Goal: Communication & Community: Connect with others

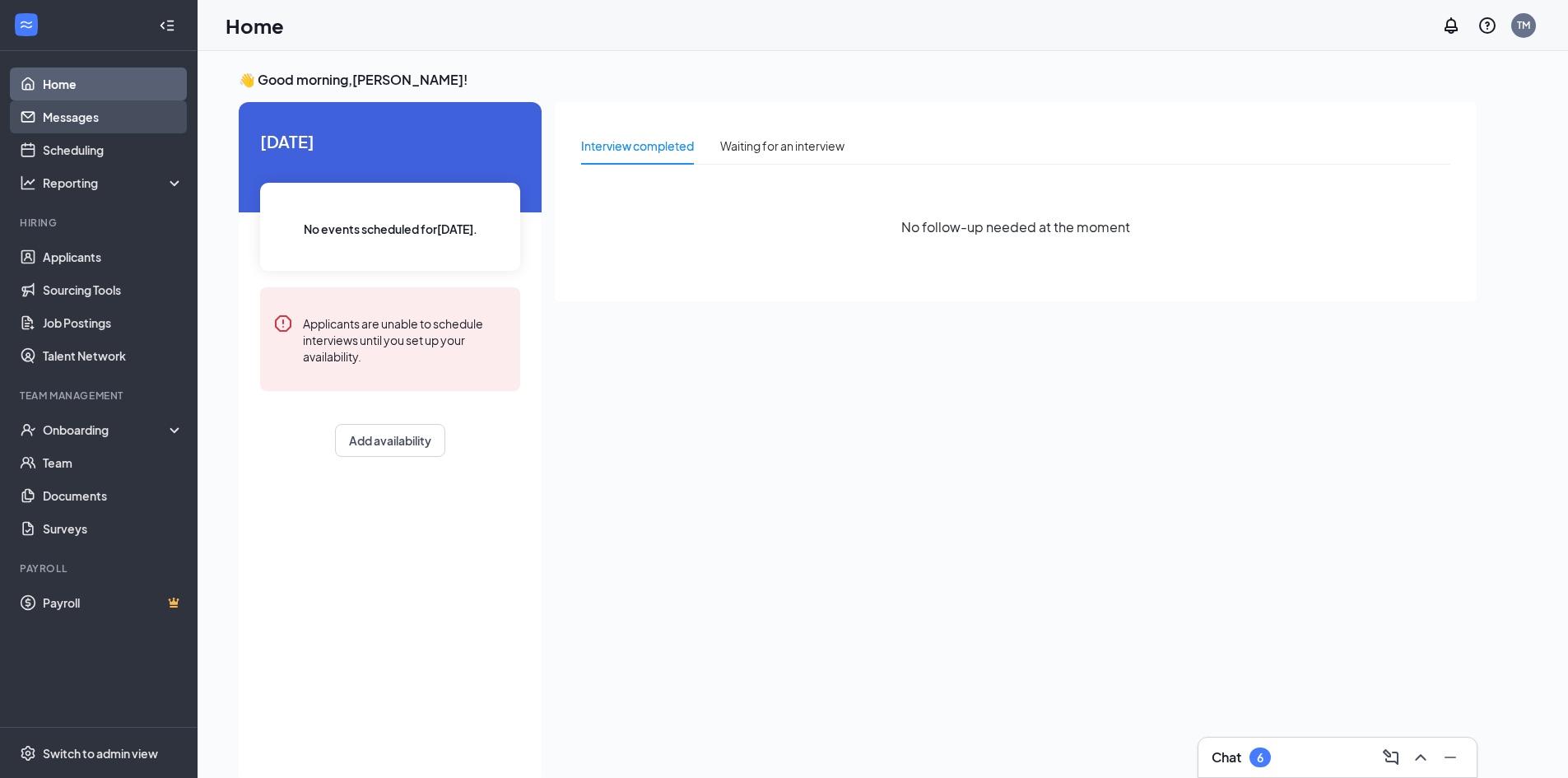
click at [57, 116] on link "Messages" at bounding box center [113, 117] width 140 height 33
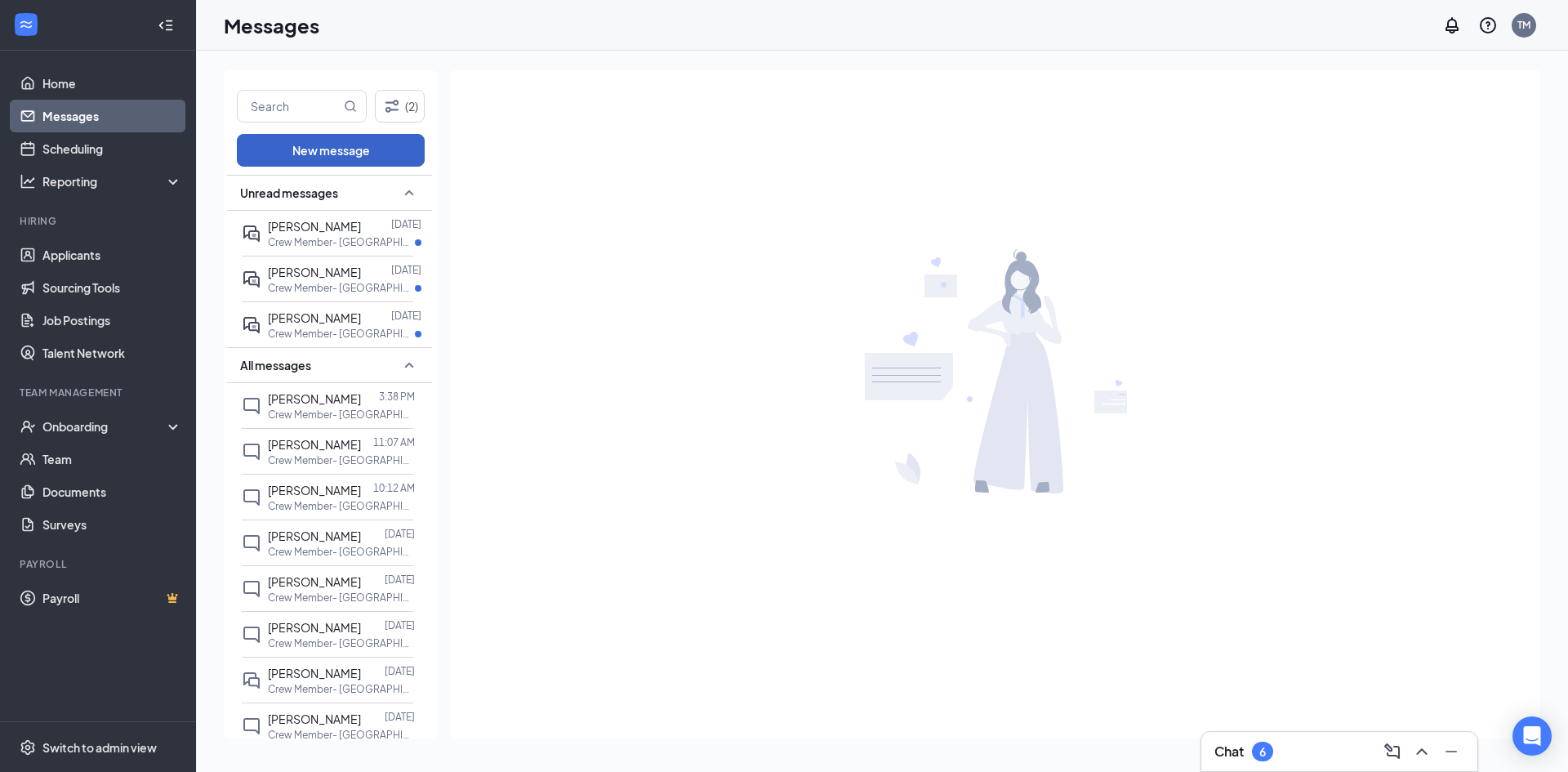
click at [366, 157] on button "New message" at bounding box center [331, 150] width 188 height 33
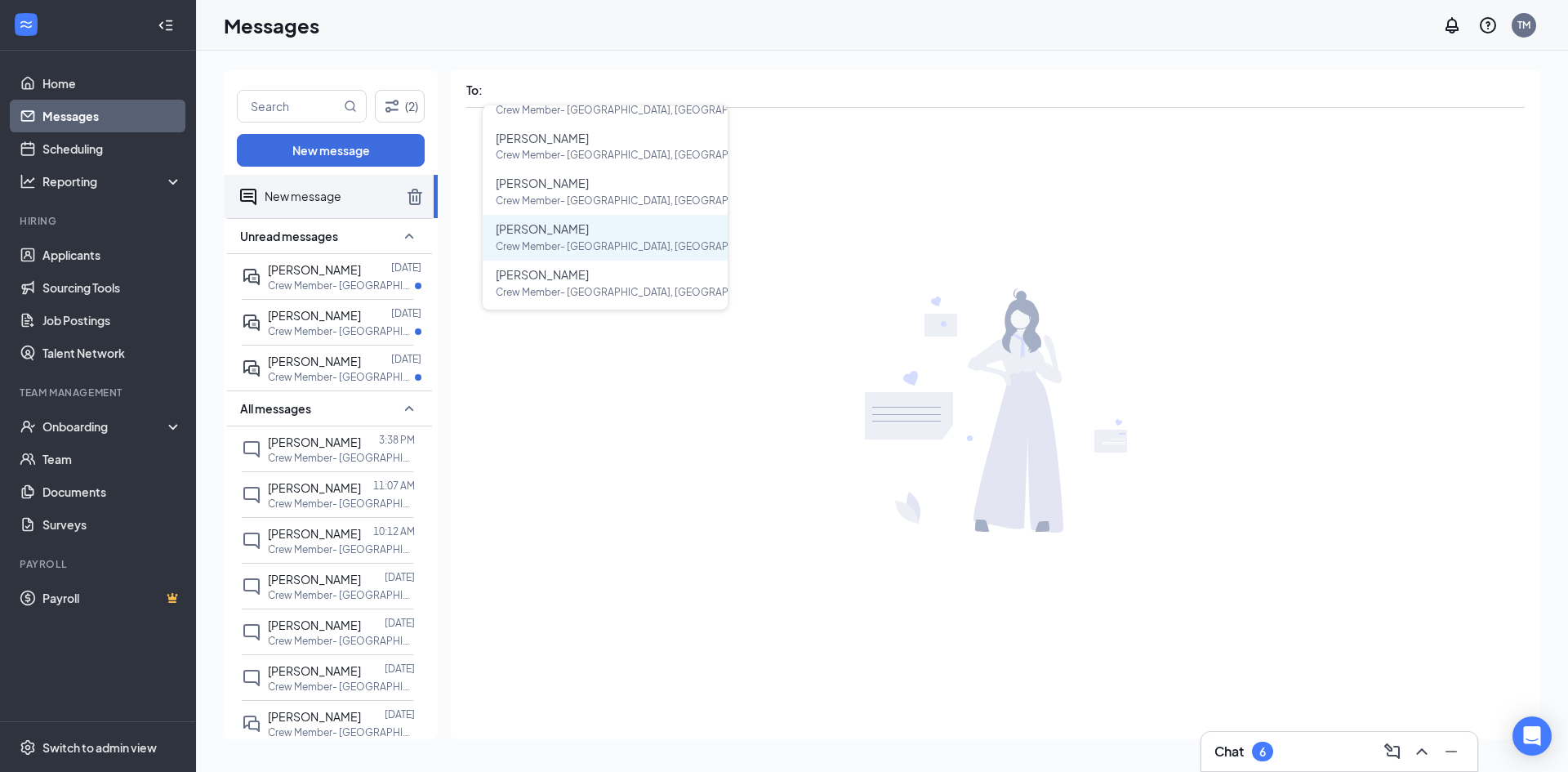
scroll to position [164, 0]
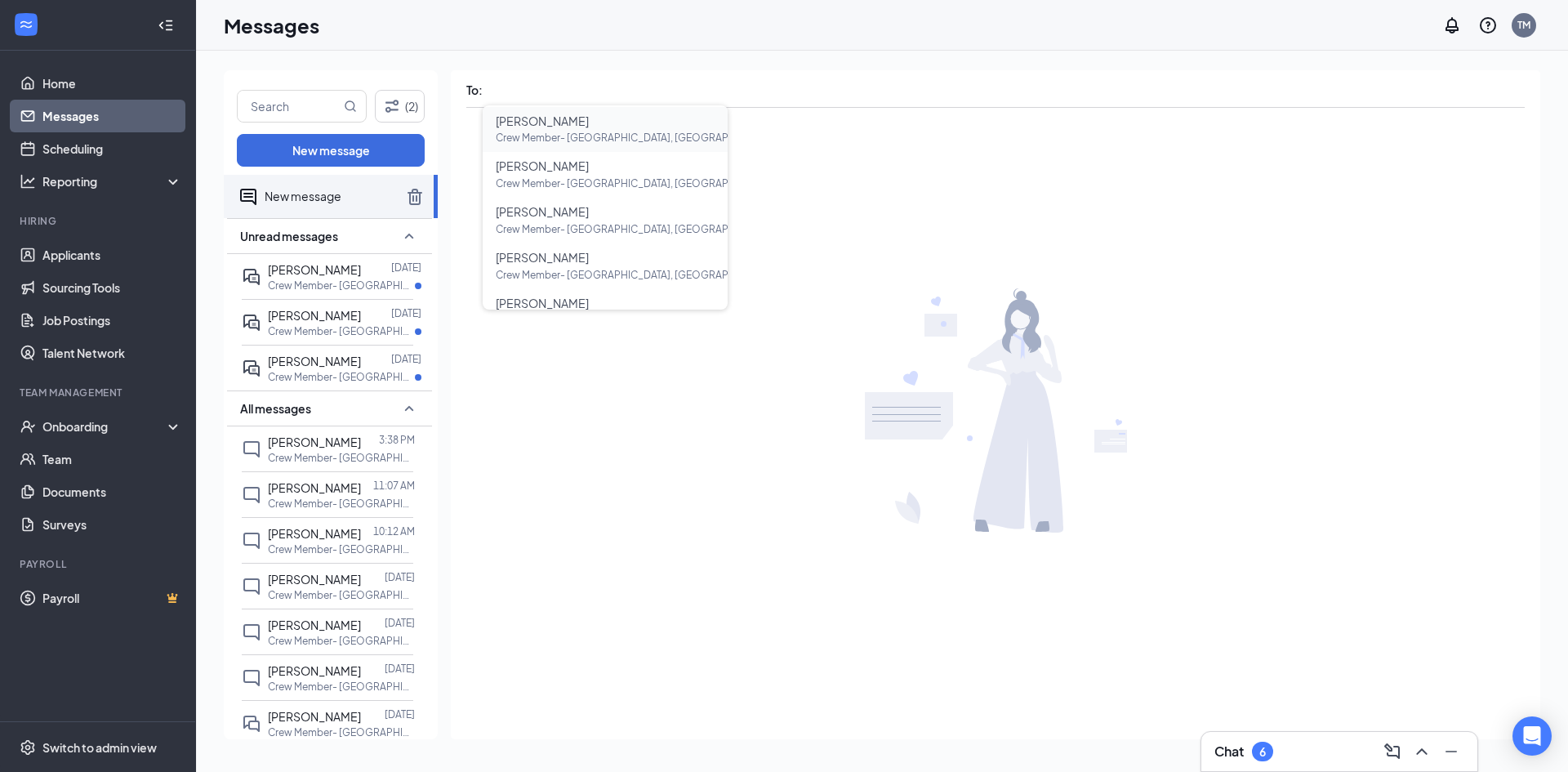
click at [565, 125] on div "[PERSON_NAME]" at bounding box center [608, 122] width 225 height 18
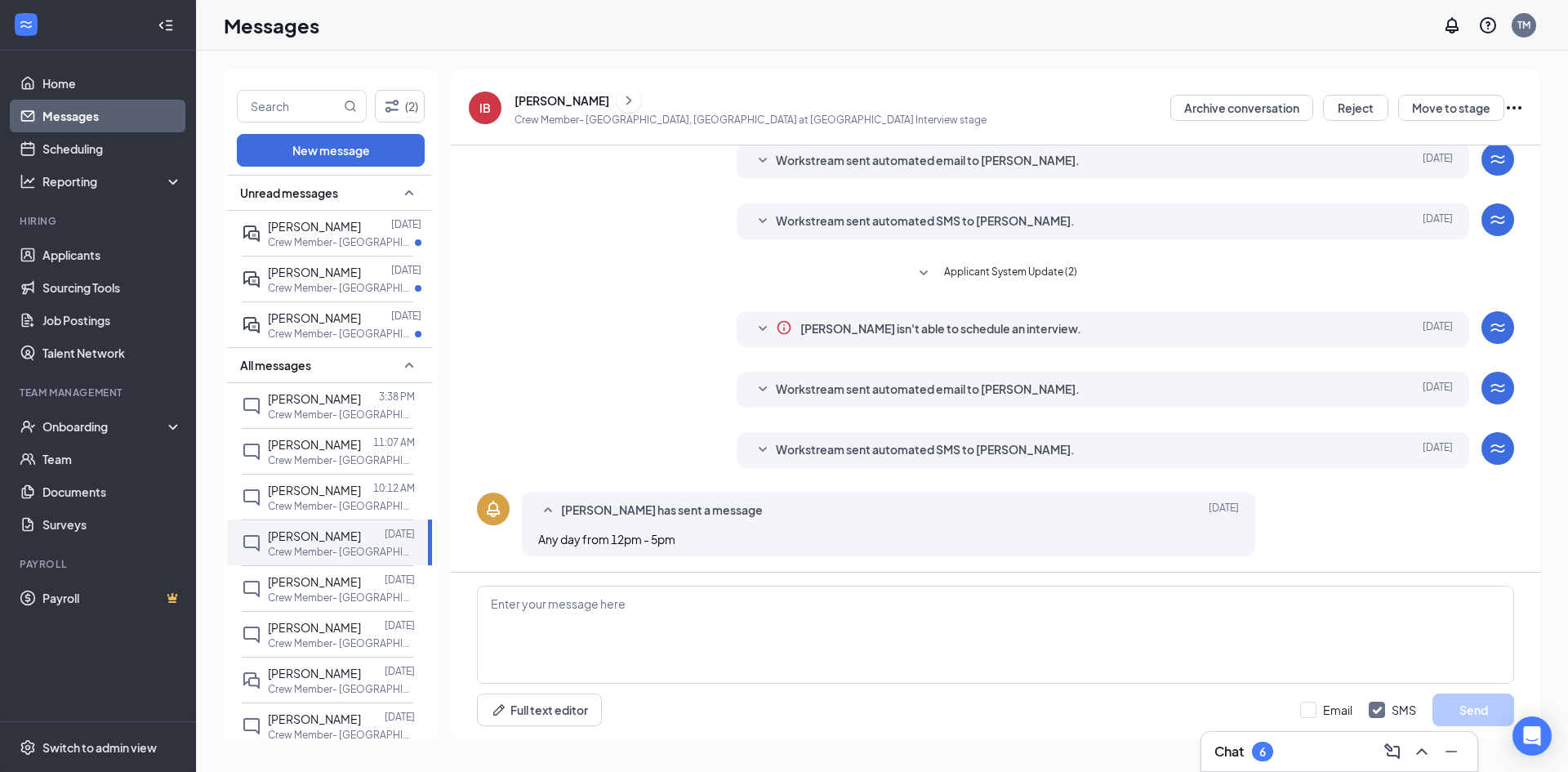
scroll to position [59, 0]
click at [374, 161] on button "New message" at bounding box center [331, 150] width 188 height 33
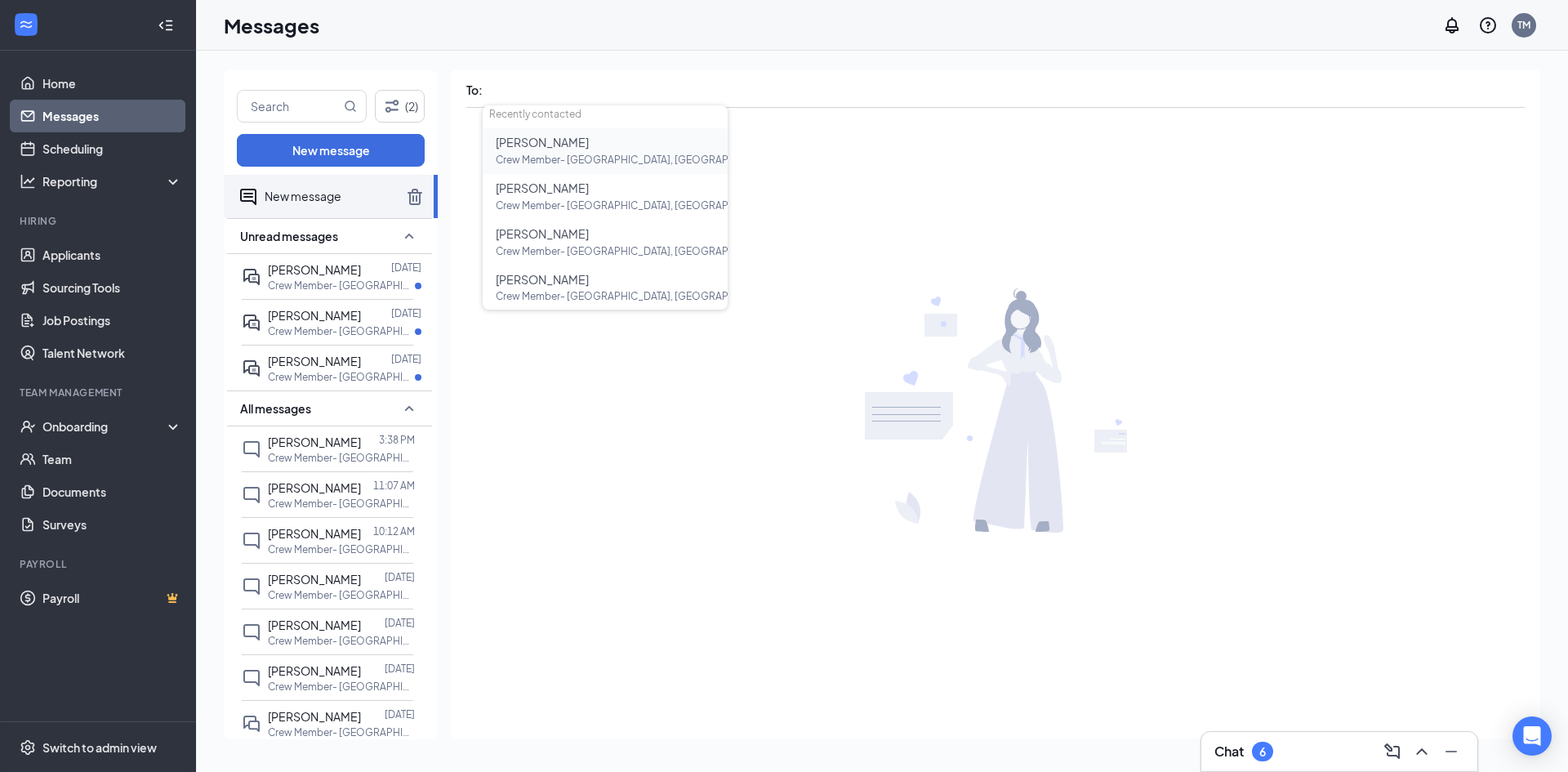
scroll to position [0, 0]
click at [592, 162] on span "Crew Member- [GEOGRAPHIC_DATA], [GEOGRAPHIC_DATA] at [GEOGRAPHIC_DATA]" at bounding box center [664, 165] width 337 height 13
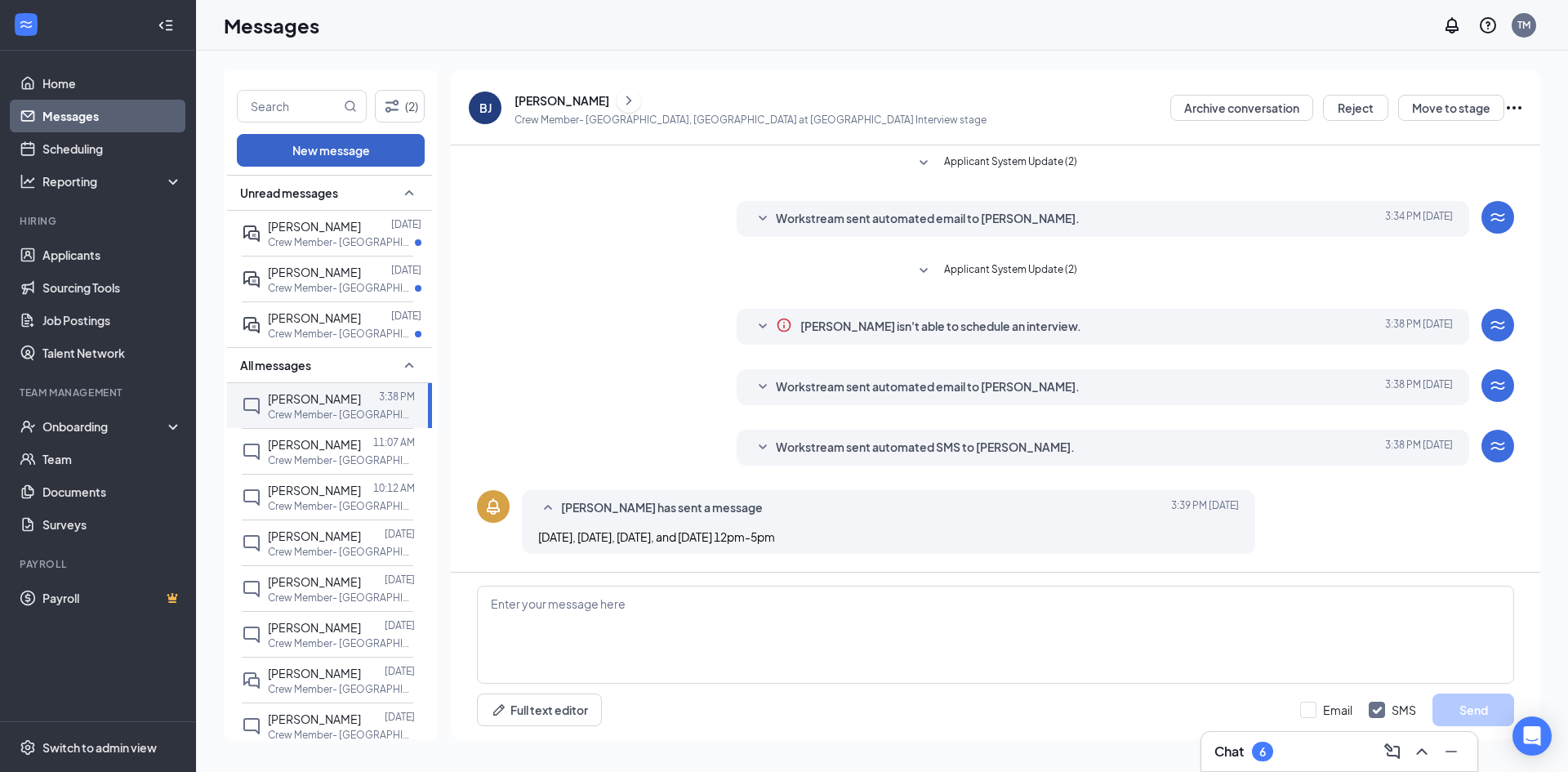
click at [382, 146] on button "New message" at bounding box center [331, 150] width 188 height 33
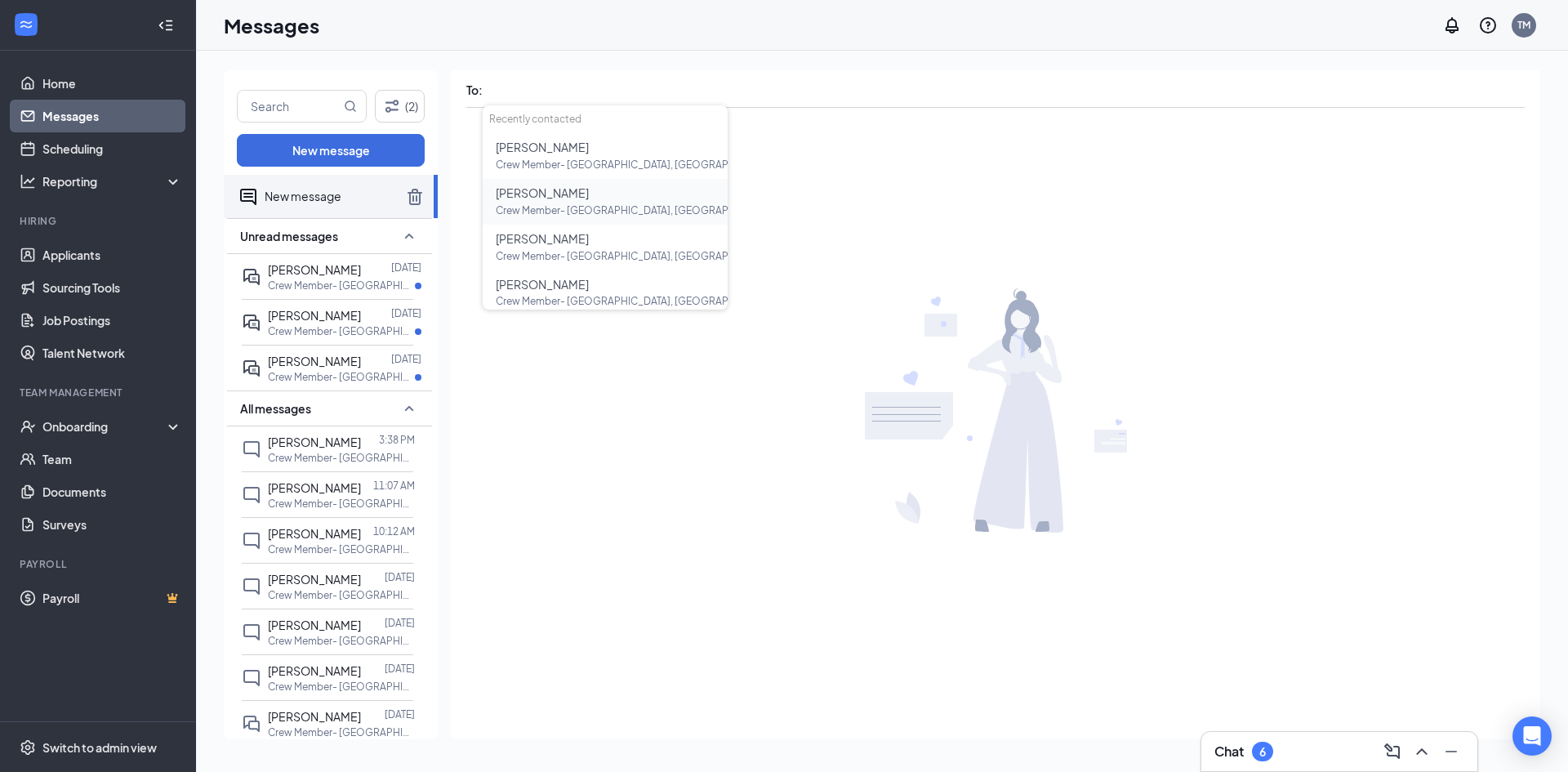
click at [566, 190] on div "[PERSON_NAME]" at bounding box center [608, 194] width 225 height 18
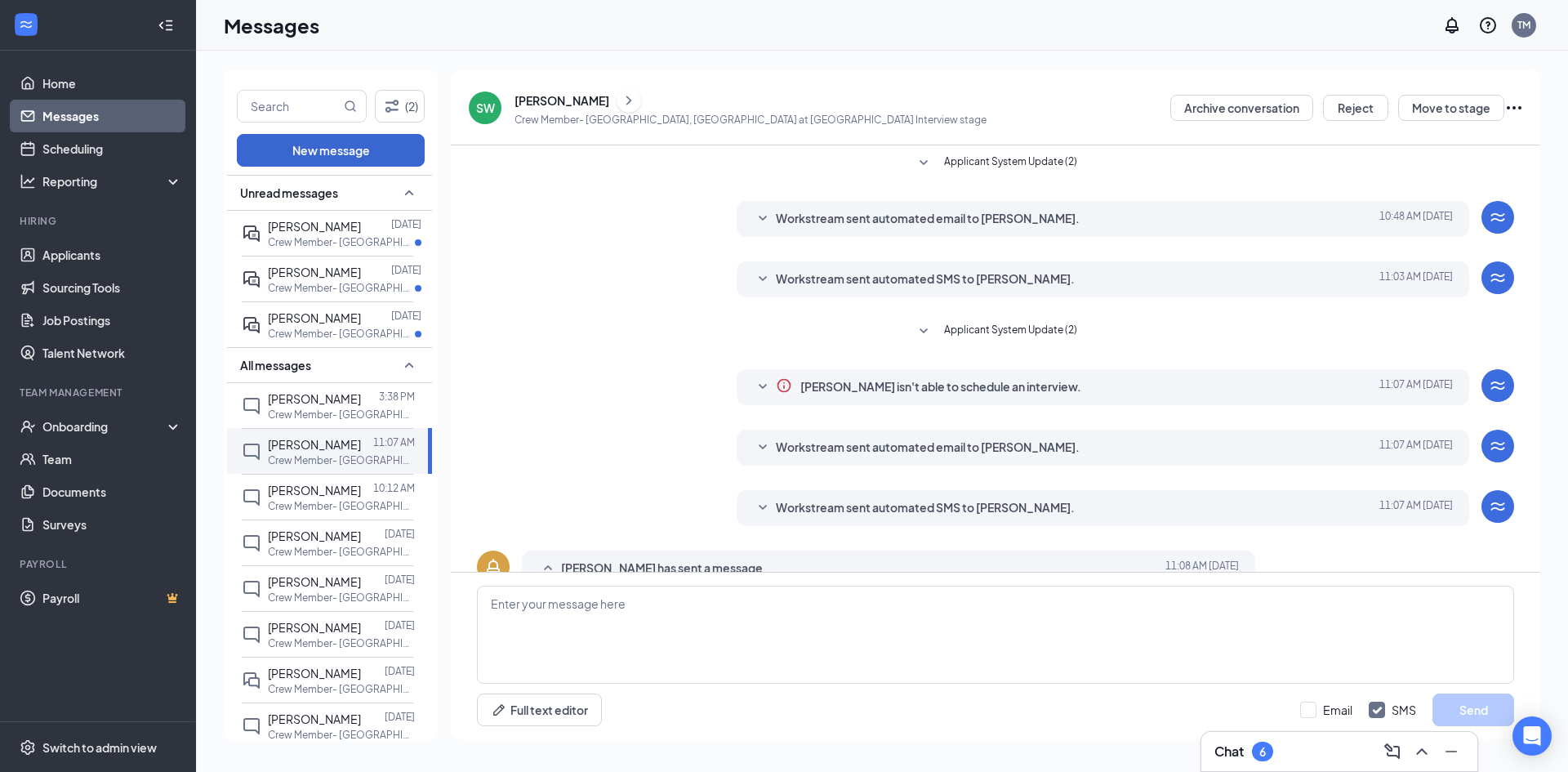
scroll to position [77, 0]
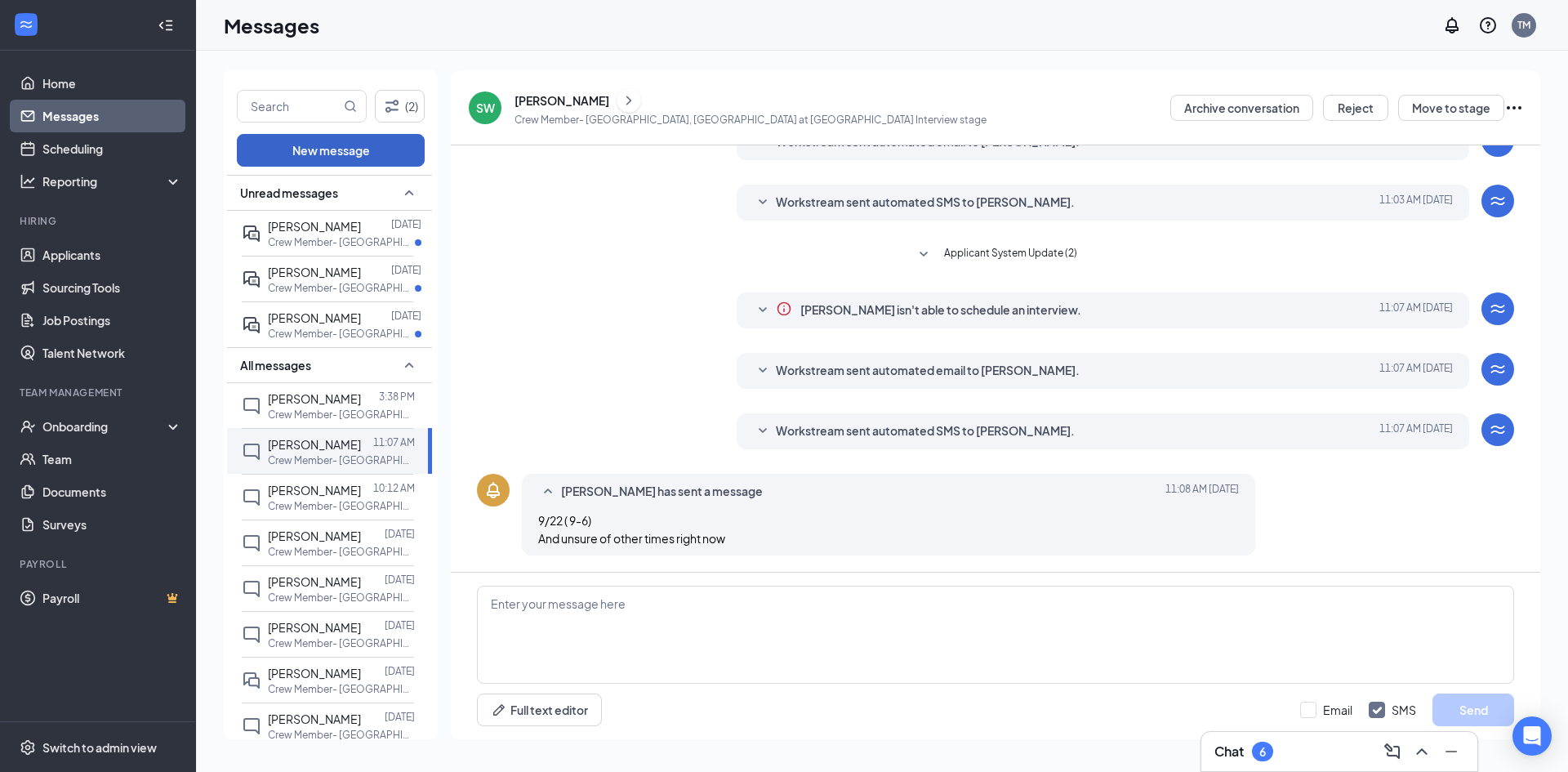
click at [401, 147] on button "New message" at bounding box center [331, 150] width 188 height 33
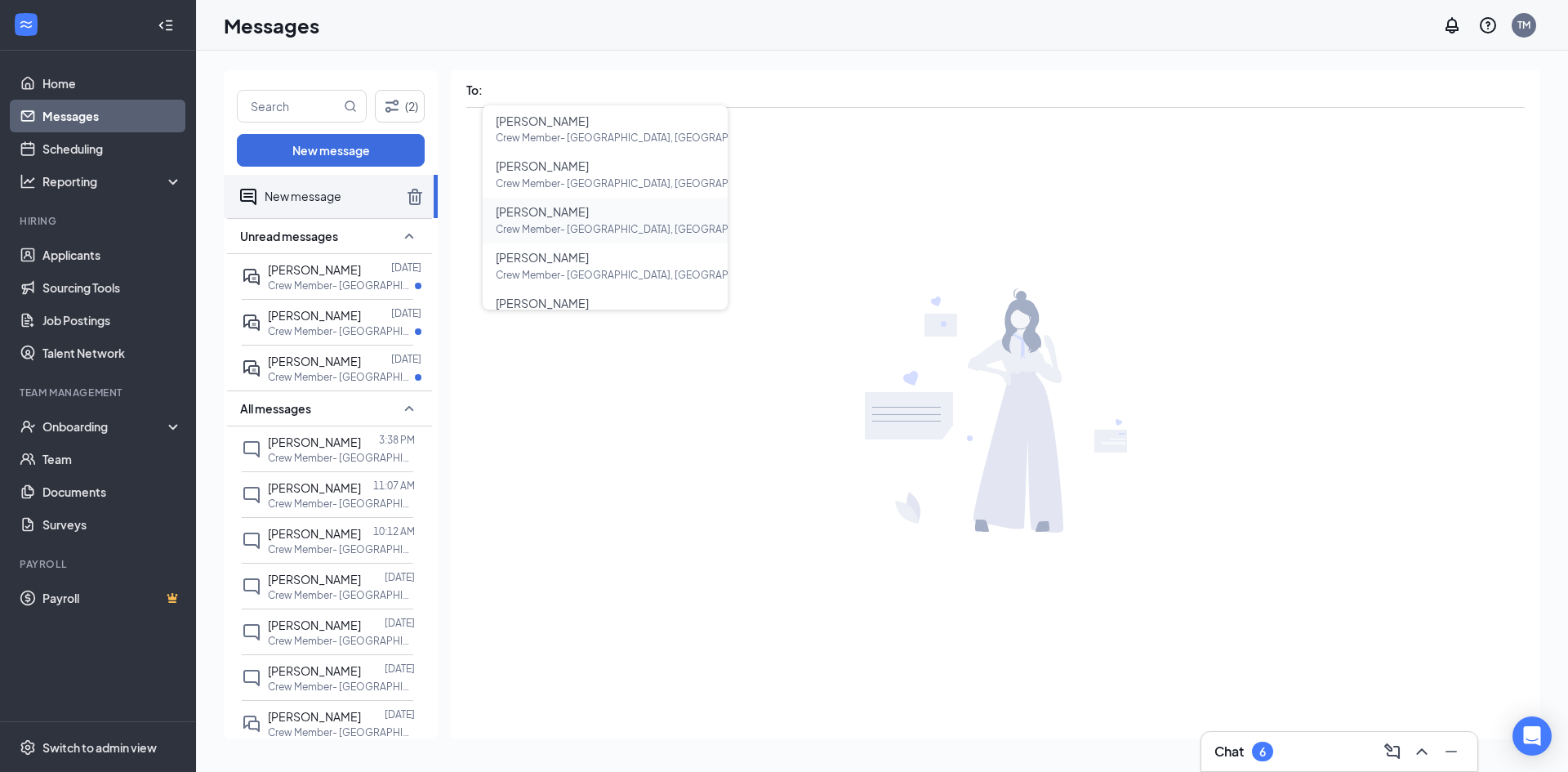
scroll to position [245, 0]
click at [567, 193] on span "Crew Member- [GEOGRAPHIC_DATA], [GEOGRAPHIC_DATA] at [GEOGRAPHIC_DATA]" at bounding box center [664, 194] width 337 height 13
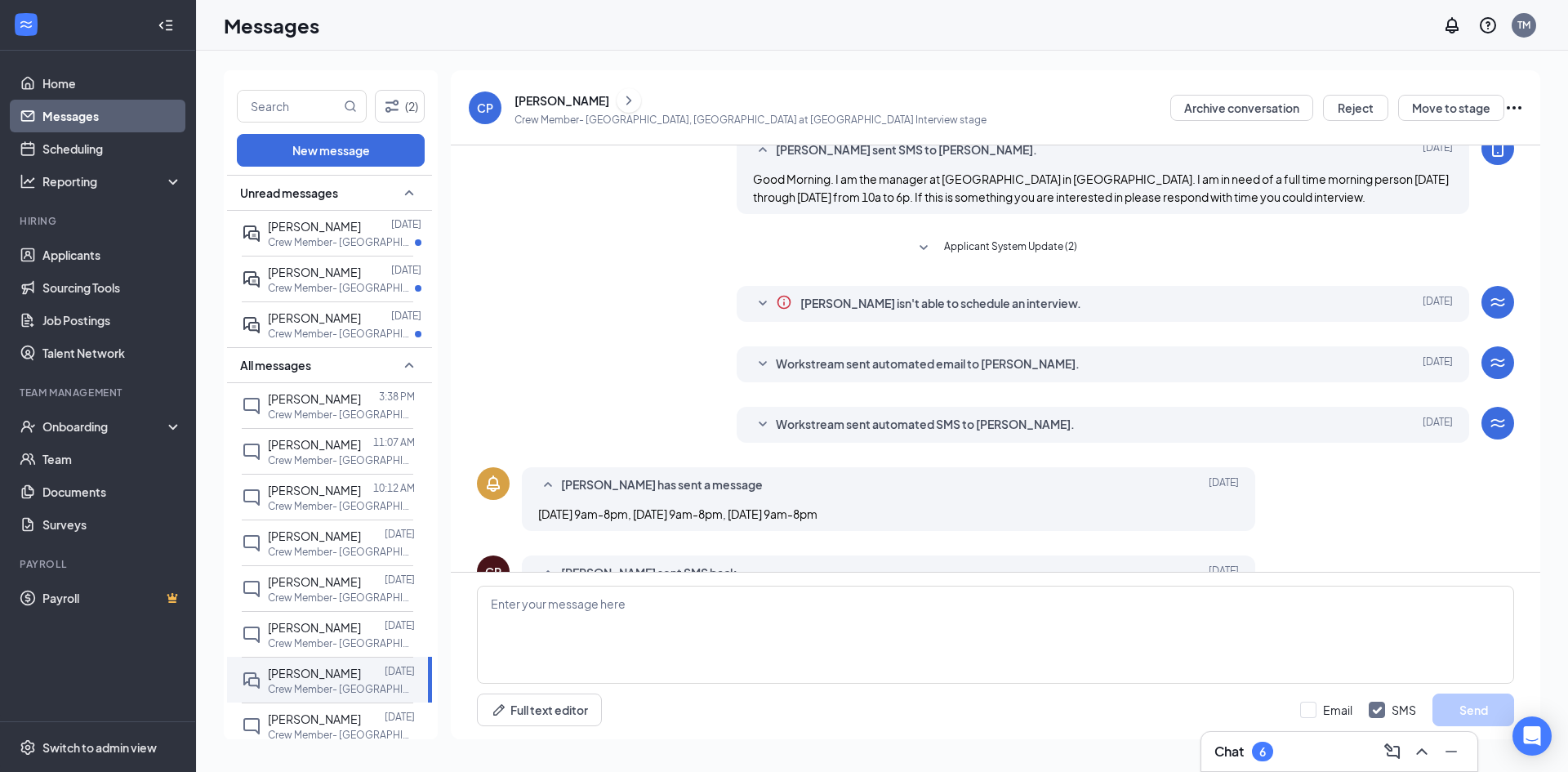
scroll to position [258, 0]
